Goal: Transaction & Acquisition: Subscribe to service/newsletter

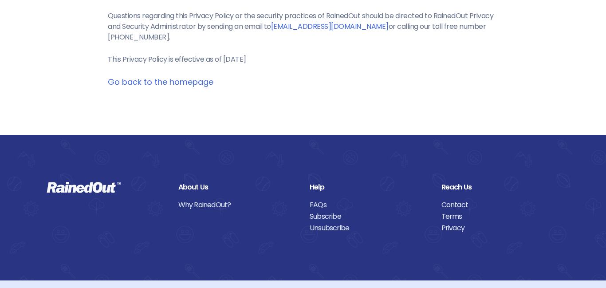
scroll to position [1233, 0]
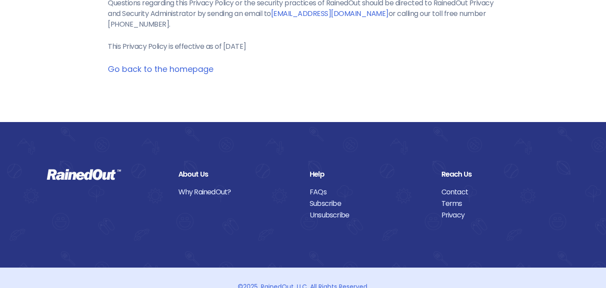
click at [178, 74] on link "Go back to the homepage" at bounding box center [161, 68] width 106 height 11
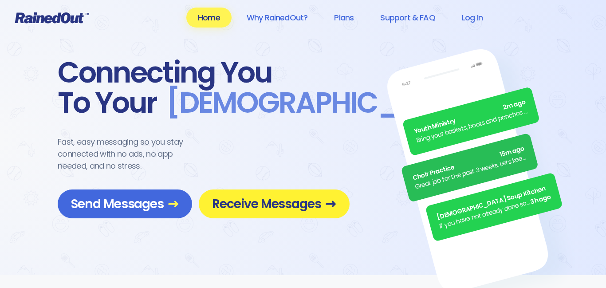
click at [288, 208] on span "Receive Messages" at bounding box center [274, 204] width 124 height 16
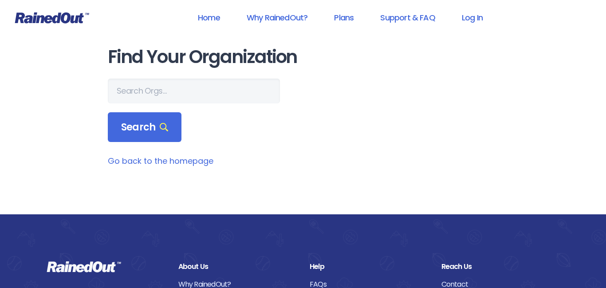
click at [168, 160] on link "Go back to the homepage" at bounding box center [161, 160] width 106 height 11
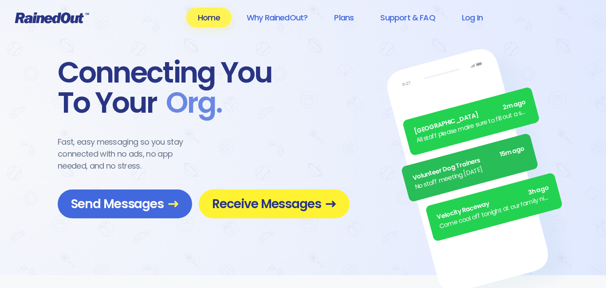
click at [291, 213] on link "Receive Messages" at bounding box center [274, 203] width 151 height 29
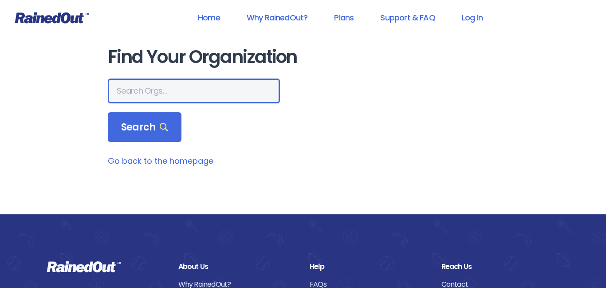
click at [175, 99] on input "text" at bounding box center [194, 90] width 172 height 25
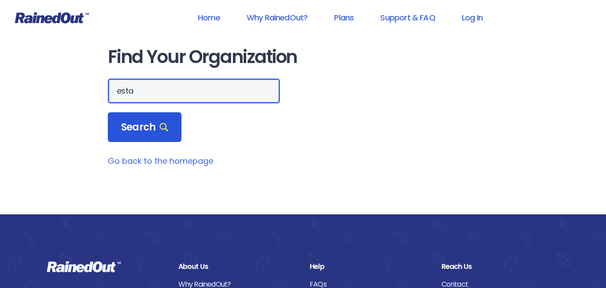
type input "esta"
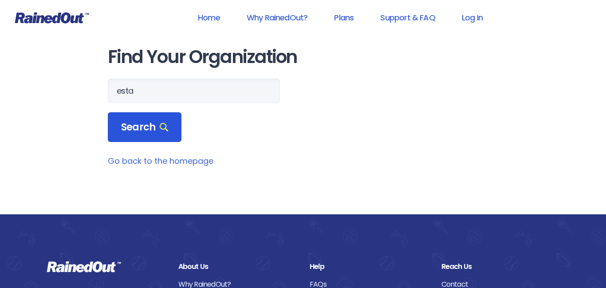
click at [128, 126] on span "Search" at bounding box center [144, 127] width 47 height 12
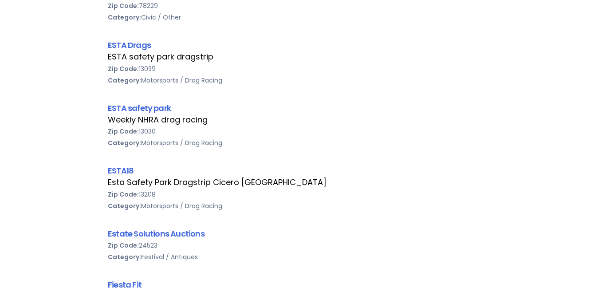
scroll to position [816, 0]
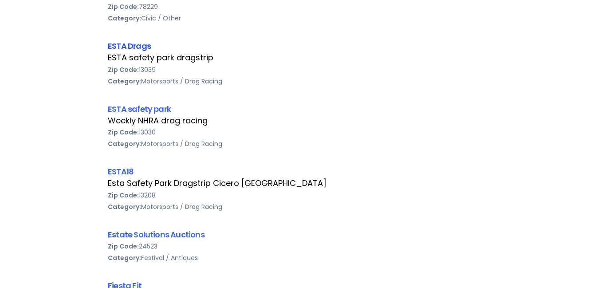
click at [136, 43] on link "ESTA Drags" at bounding box center [129, 45] width 43 height 11
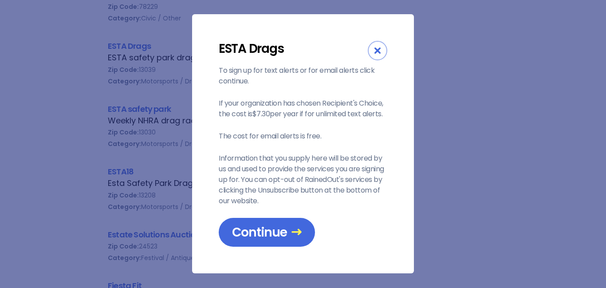
click at [379, 54] on div "Close" at bounding box center [378, 51] width 20 height 20
